Goal: Information Seeking & Learning: Learn about a topic

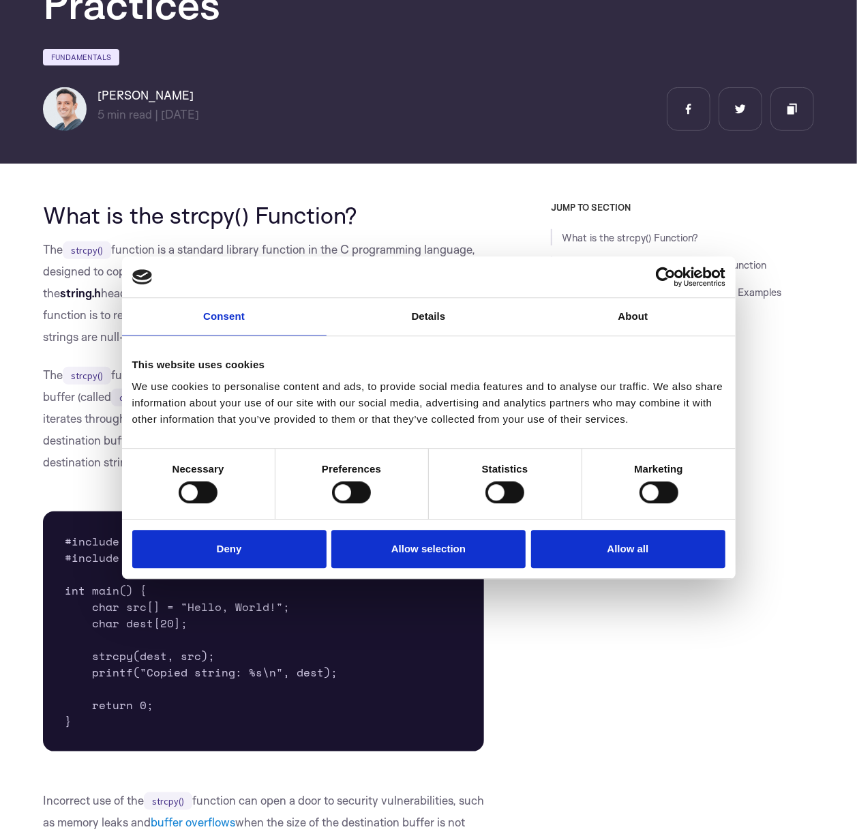
scroll to position [237, 0]
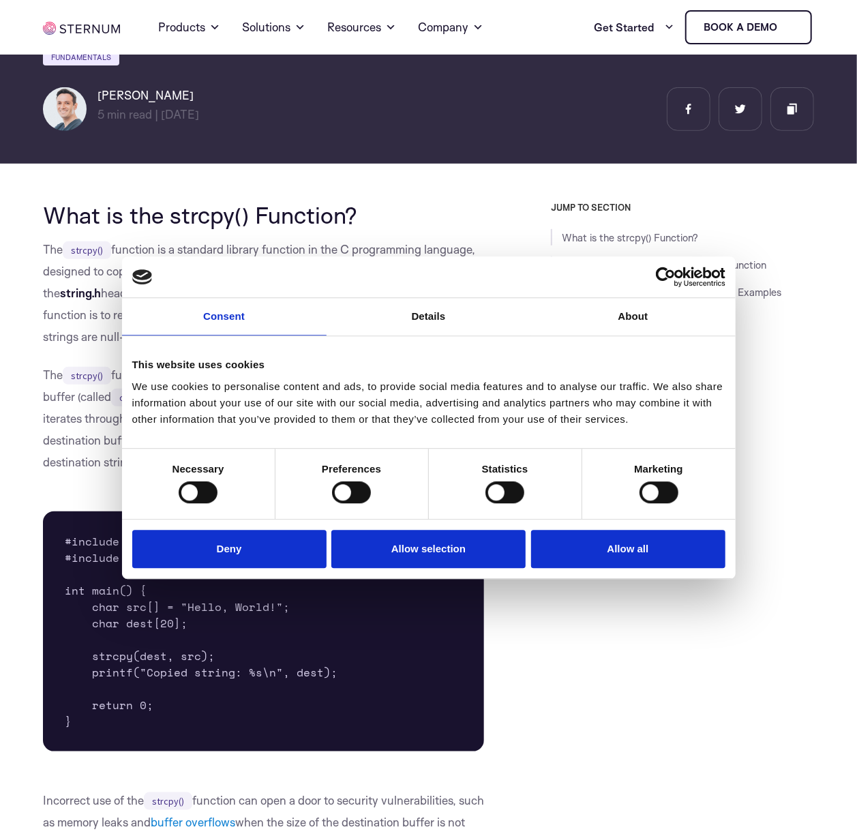
click at [284, 560] on button "Deny" at bounding box center [229, 549] width 194 height 39
drag, startPoint x: 0, startPoint y: 0, endPoint x: 307, endPoint y: 557, distance: 636.2
click at [286, 578] on div "Do not sell or share my personal information Deny Allow selection Customize All…" at bounding box center [429, 549] width 614 height 59
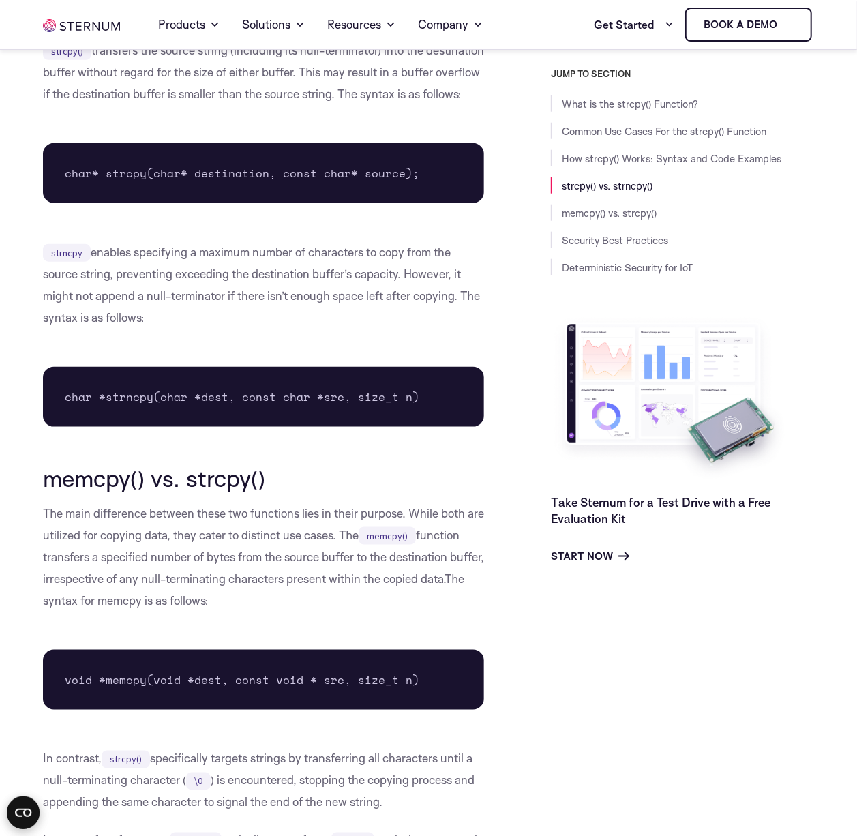
scroll to position [2928, 0]
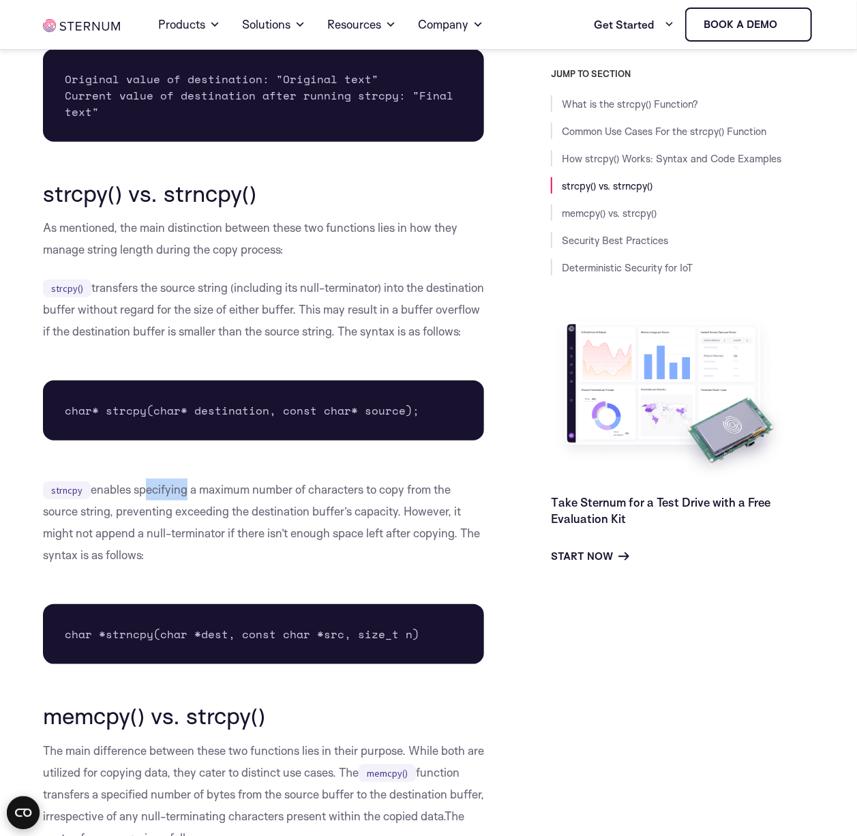
drag, startPoint x: 141, startPoint y: 497, endPoint x: 184, endPoint y: 486, distance: 44.8
click at [184, 486] on p "strncpy enables specifying a maximum number of characters to copy from the sour…" at bounding box center [263, 522] width 441 height 87
click at [207, 486] on p "strncpy enables specifying a maximum number of characters to copy from the sour…" at bounding box center [263, 522] width 441 height 87
drag, startPoint x: 237, startPoint y: 490, endPoint x: 277, endPoint y: 489, distance: 40.3
click at [256, 490] on p "strncpy enables specifying a maximum number of characters to copy from the sour…" at bounding box center [263, 522] width 441 height 87
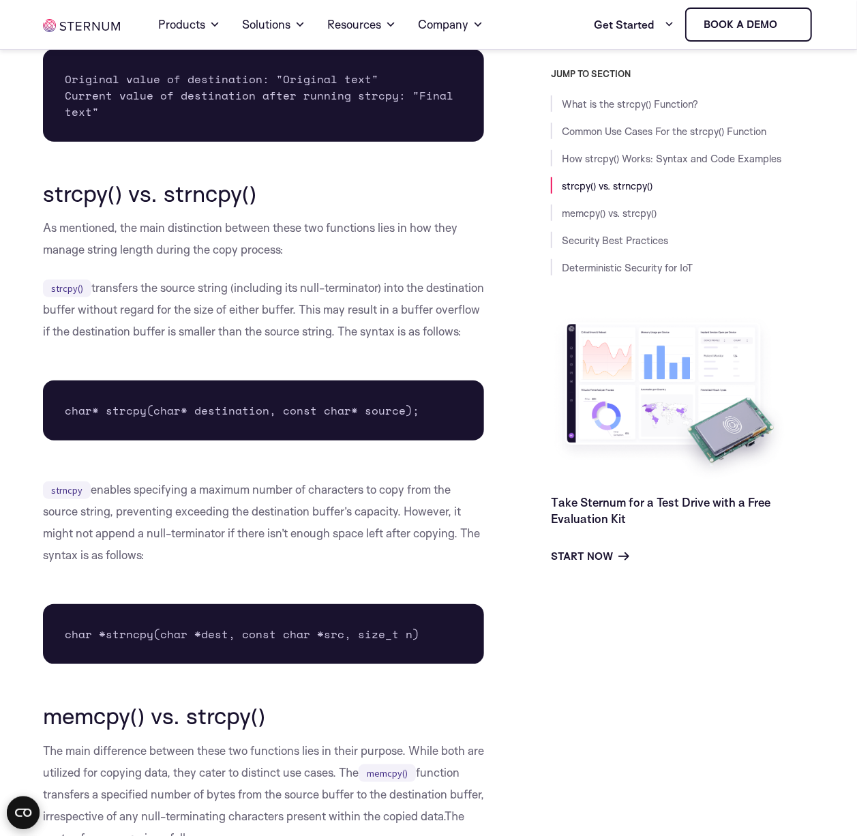
drag, startPoint x: 277, startPoint y: 489, endPoint x: 287, endPoint y: 488, distance: 10.3
click at [282, 489] on p "strncpy enables specifying a maximum number of characters to copy from the sour…" at bounding box center [263, 522] width 441 height 87
drag, startPoint x: 327, startPoint y: 486, endPoint x: 340, endPoint y: 486, distance: 12.3
click at [336, 486] on p "strncpy enables specifying a maximum number of characters to copy from the sour…" at bounding box center [263, 522] width 441 height 87
click at [394, 495] on p "strncpy enables specifying a maximum number of characters to copy from the sour…" at bounding box center [263, 522] width 441 height 87
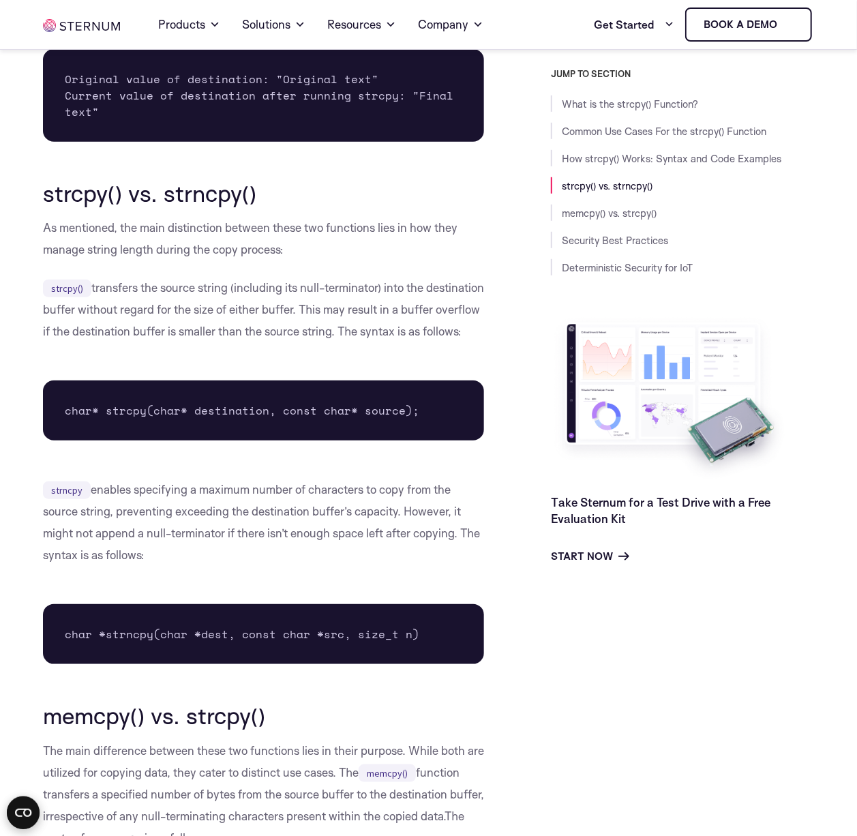
click at [420, 490] on p "strncpy enables specifying a maximum number of characters to copy from the sour…" at bounding box center [263, 522] width 441 height 87
click at [121, 518] on p "strncpy enables specifying a maximum number of characters to copy from the sour…" at bounding box center [263, 522] width 441 height 87
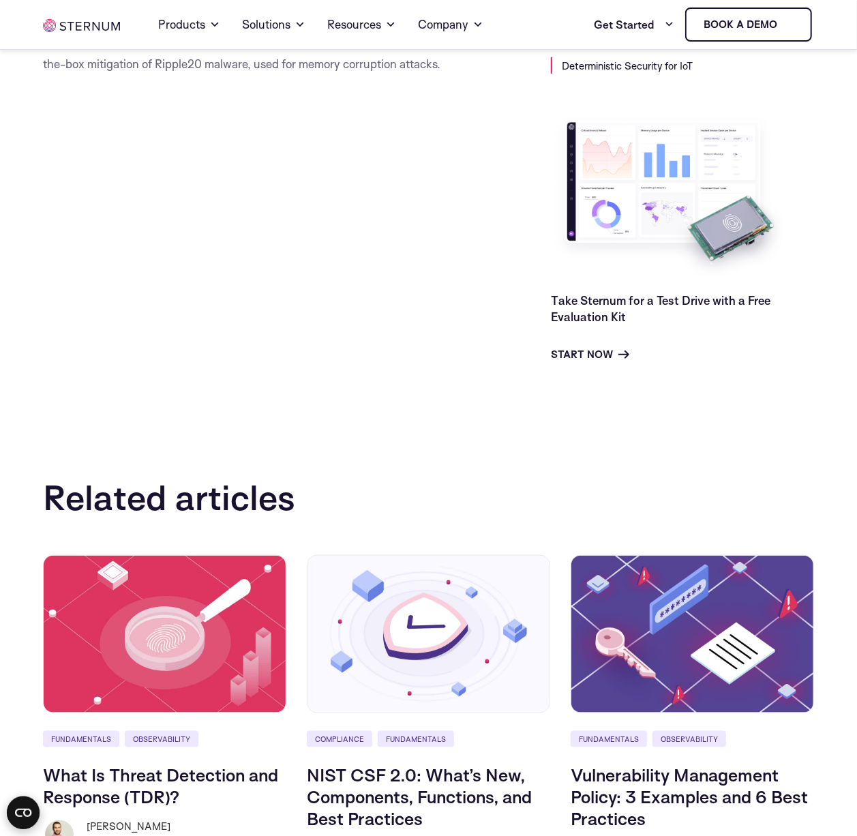
scroll to position [5460, 0]
